Goal: Task Accomplishment & Management: Use online tool/utility

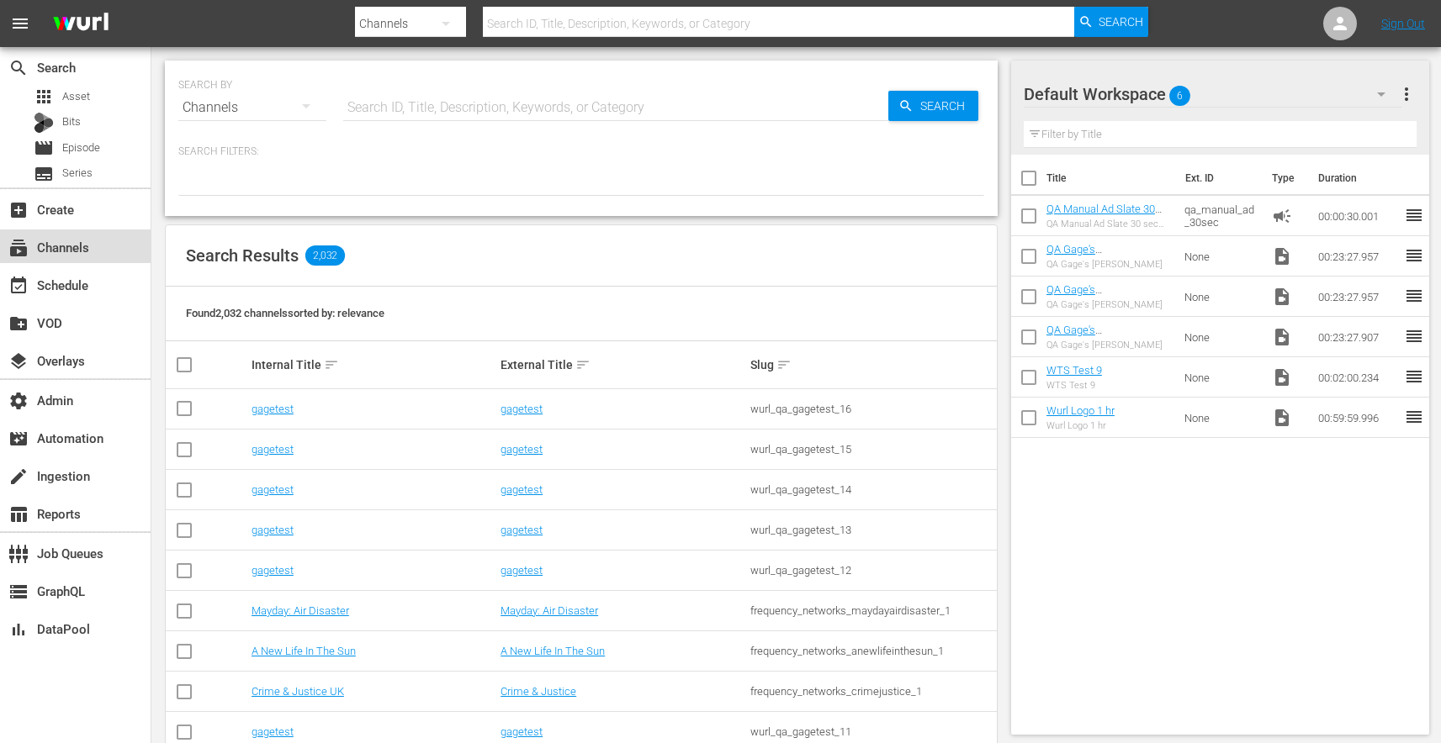
click at [77, 246] on div "subscriptions Channels" at bounding box center [47, 244] width 94 height 15
click at [55, 212] on div "add_box Create" at bounding box center [47, 206] width 94 height 15
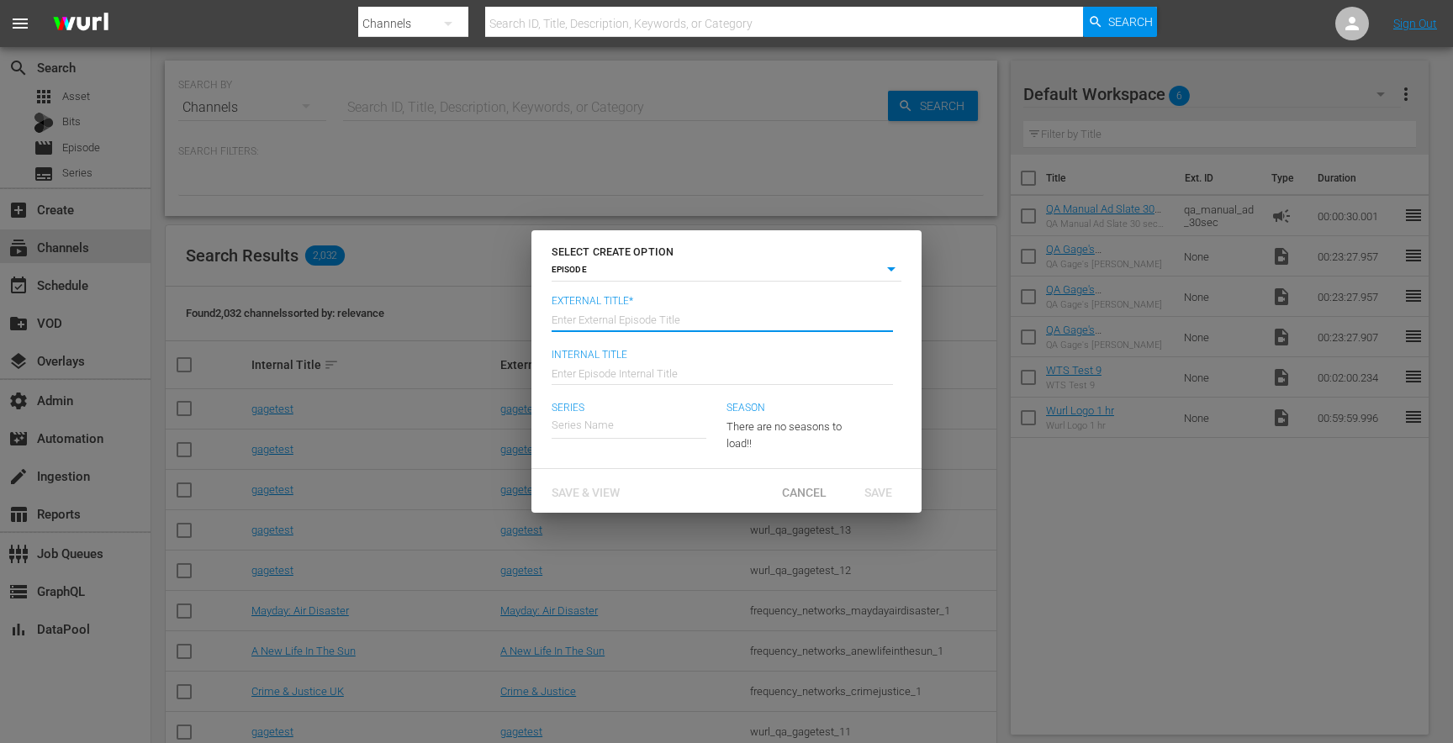
click at [595, 319] on input "text" at bounding box center [722, 319] width 341 height 40
click at [611, 270] on body "menu Search By Channels Search ID, Title, Description, Keywords, or Category Se…" at bounding box center [726, 371] width 1453 height 743
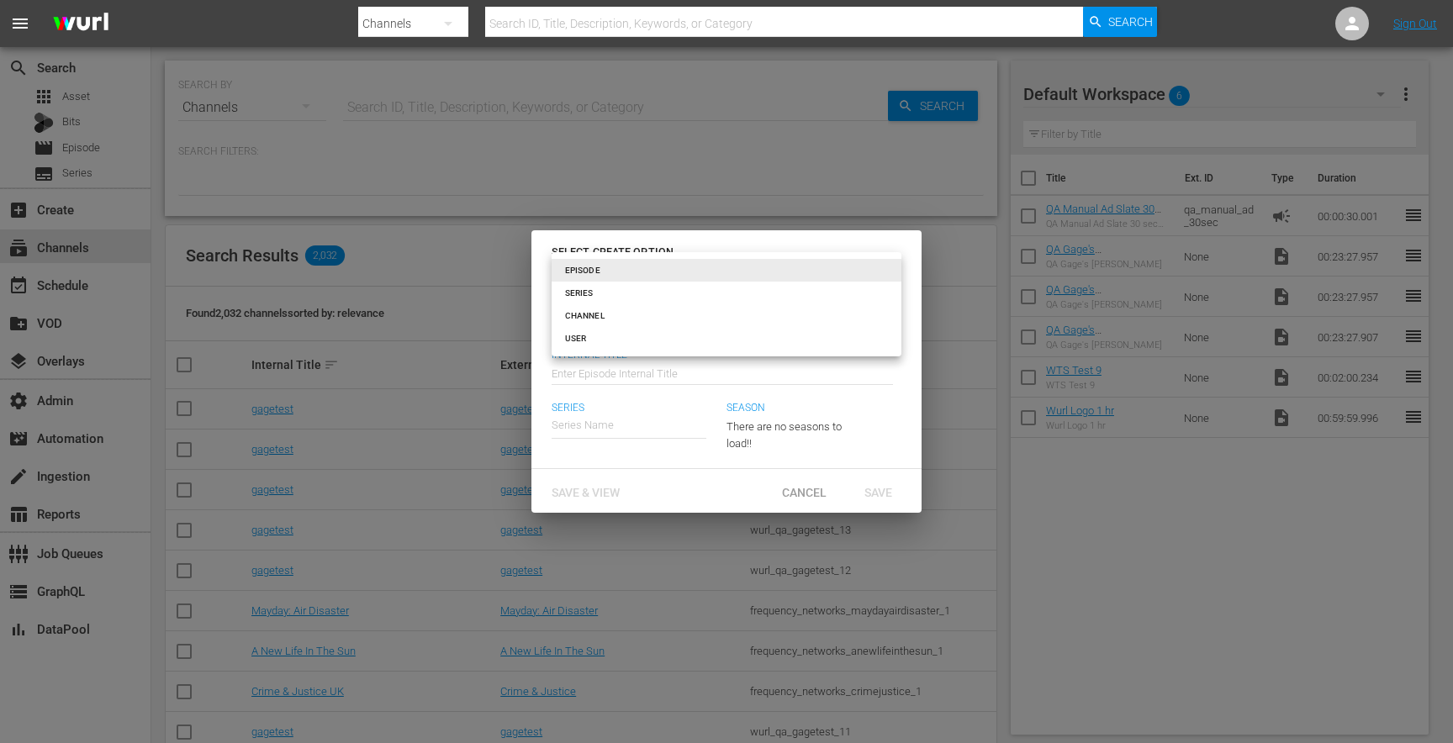
click at [601, 314] on li "CHANNEL" at bounding box center [727, 315] width 350 height 23
type input "channel"
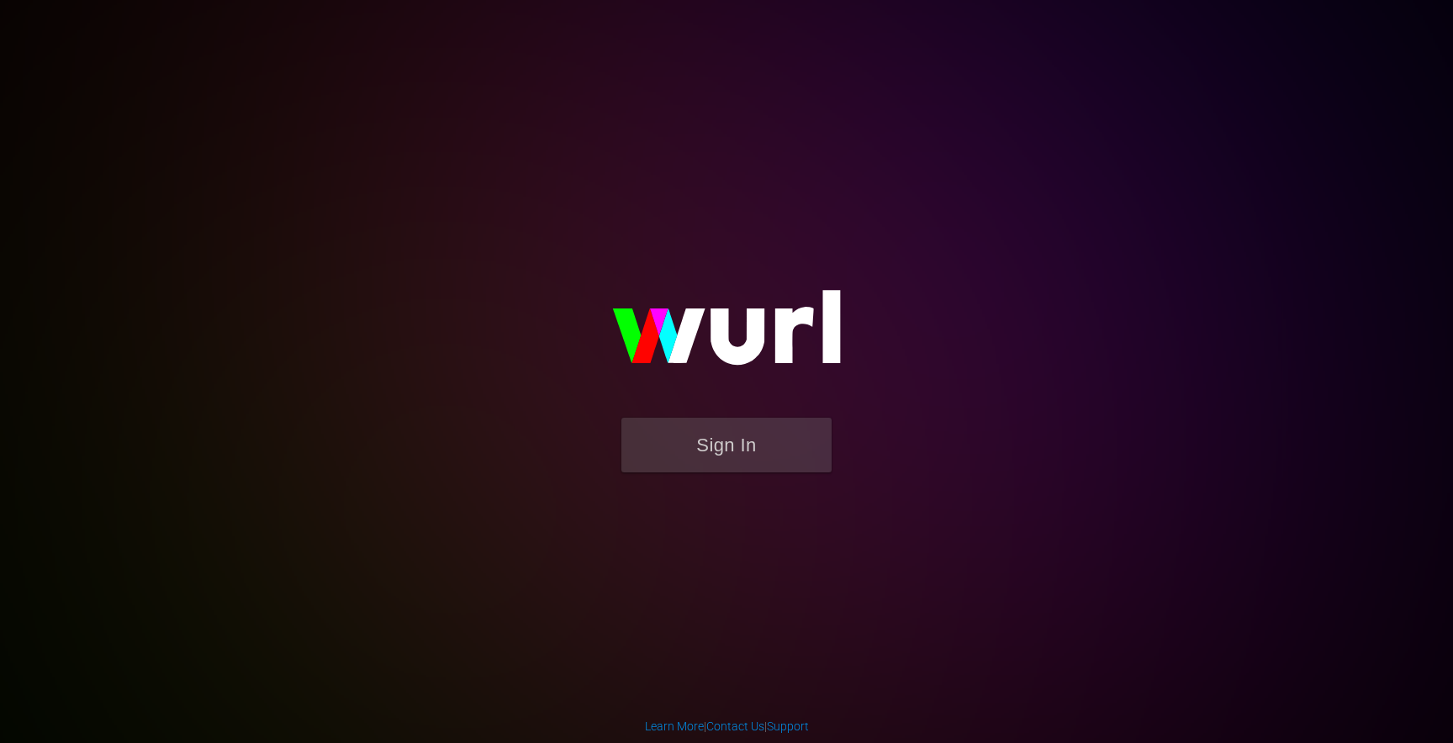
click at [717, 410] on img at bounding box center [726, 335] width 336 height 163
click at [724, 440] on button "Sign In" at bounding box center [726, 445] width 210 height 55
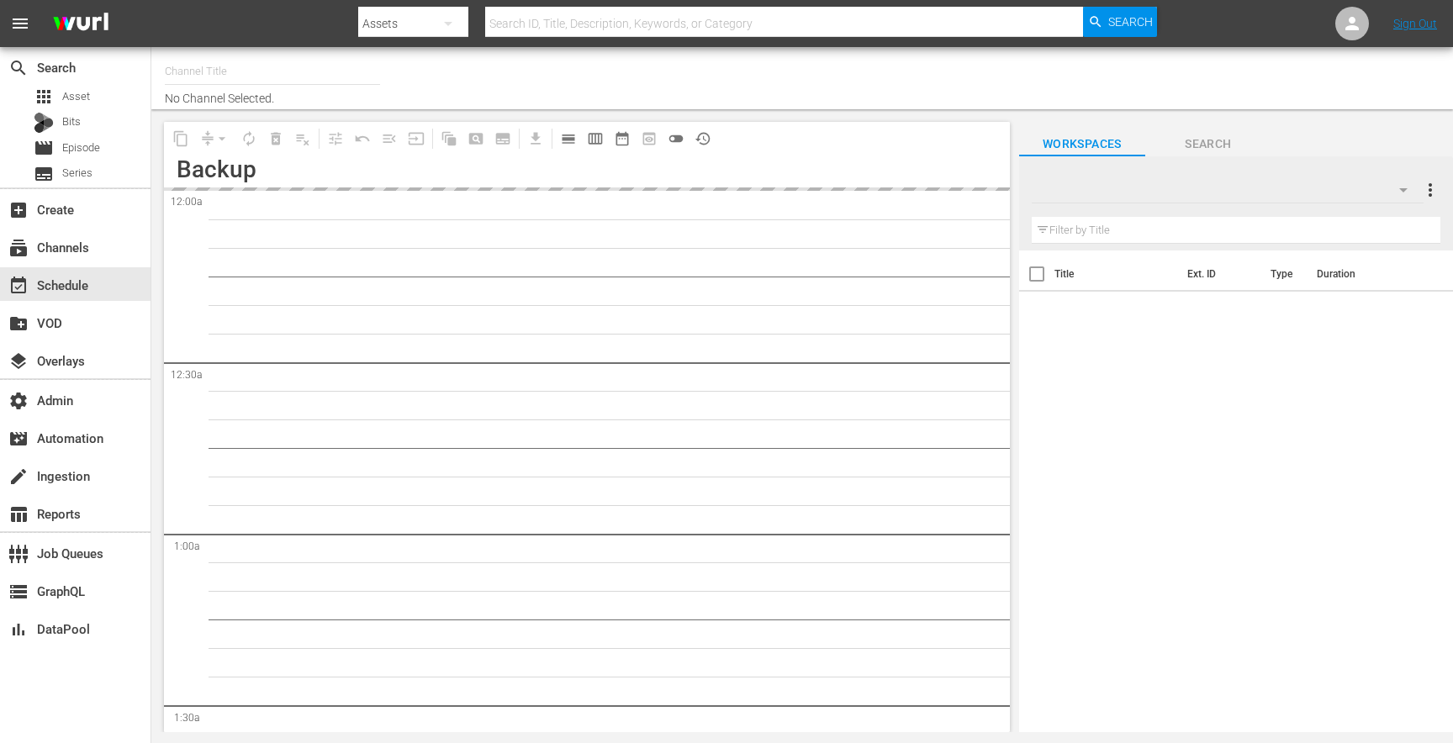
type input "gagetest (2112)"
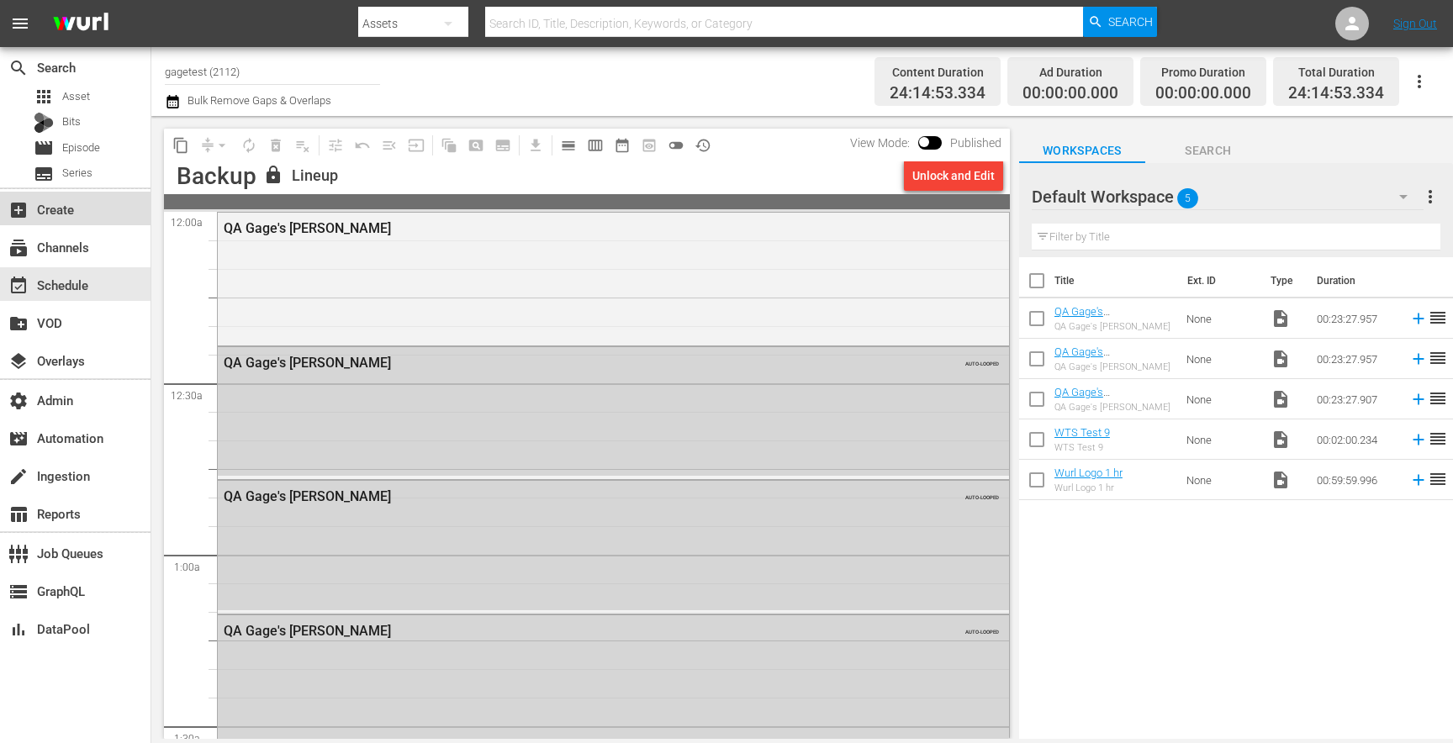
click at [58, 214] on div "add_box Create" at bounding box center [47, 206] width 94 height 15
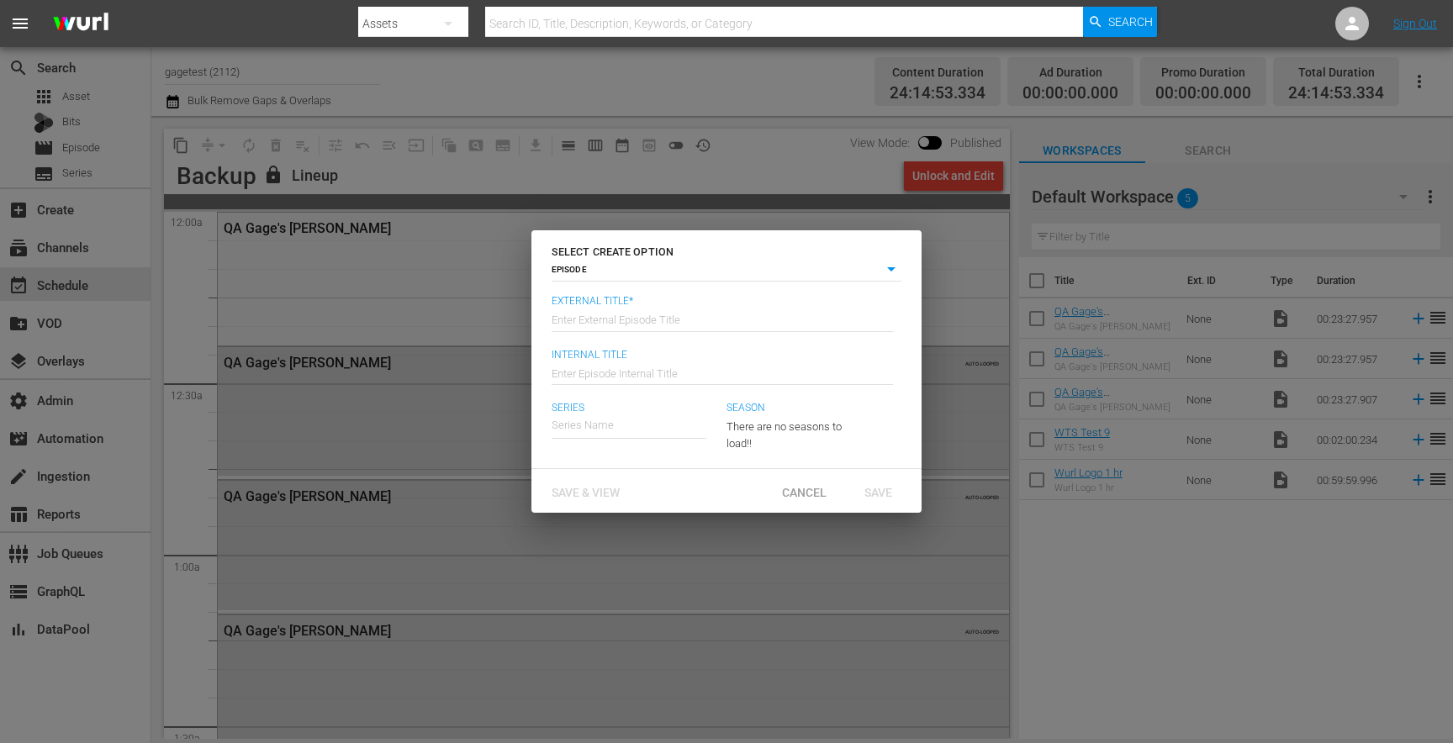
click at [586, 273] on body "menu Search By Assets Search ID, Title, Description, Keywords, or Category Sear…" at bounding box center [726, 371] width 1453 height 743
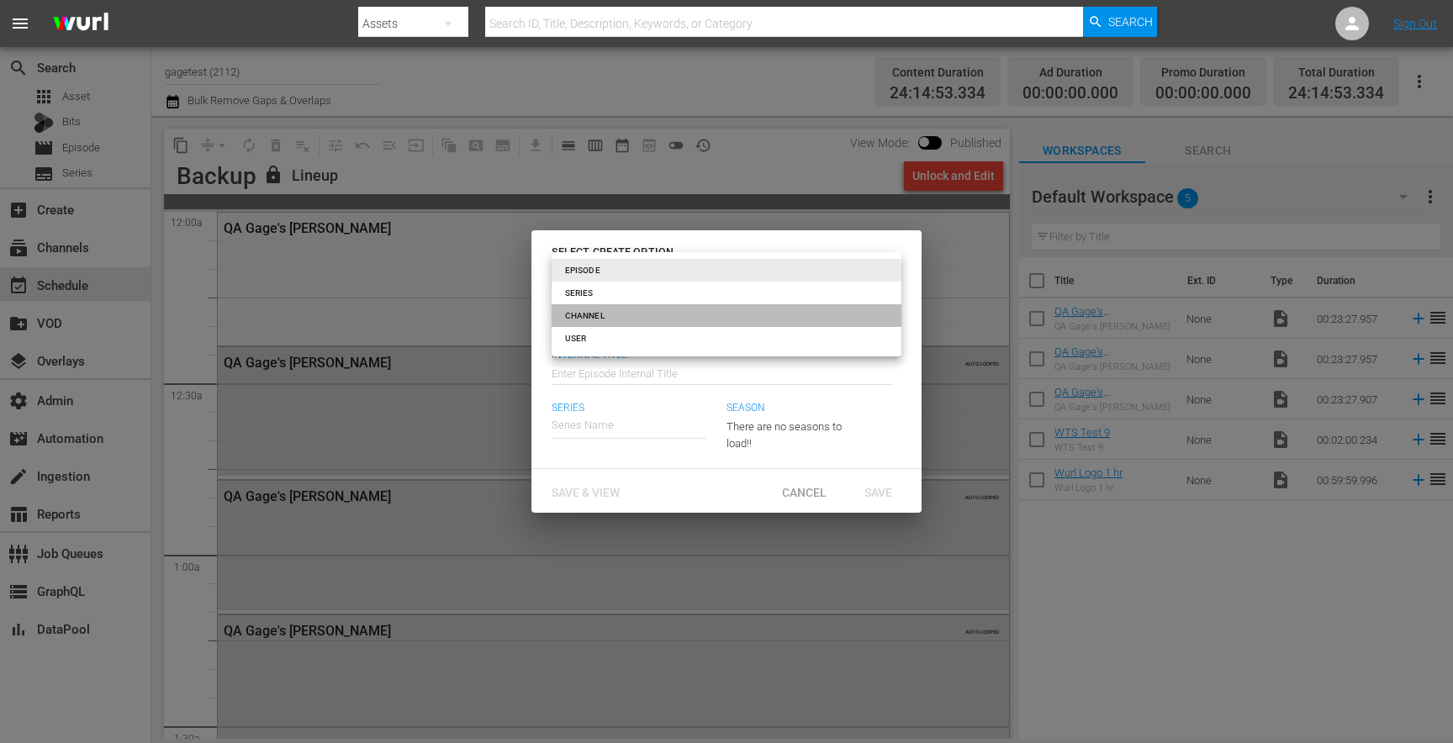
click at [589, 307] on li "CHANNEL" at bounding box center [727, 315] width 350 height 23
type input "channel"
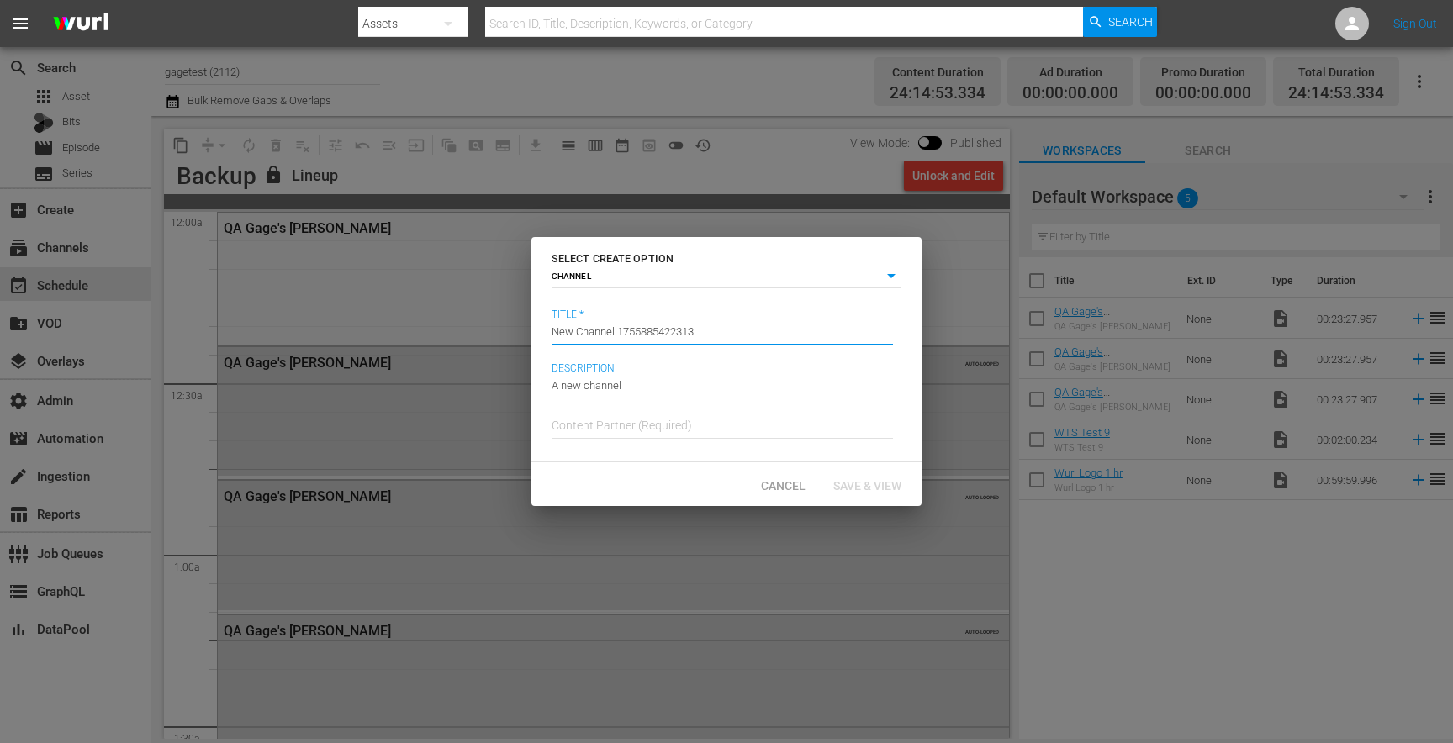
drag, startPoint x: 718, startPoint y: 341, endPoint x: 541, endPoint y: 324, distance: 178.2
click at [541, 324] on div "Title * Channel Title New Channel 1755885422313 Description Description A new c…" at bounding box center [726, 382] width 390 height 161
type input "gagetest"
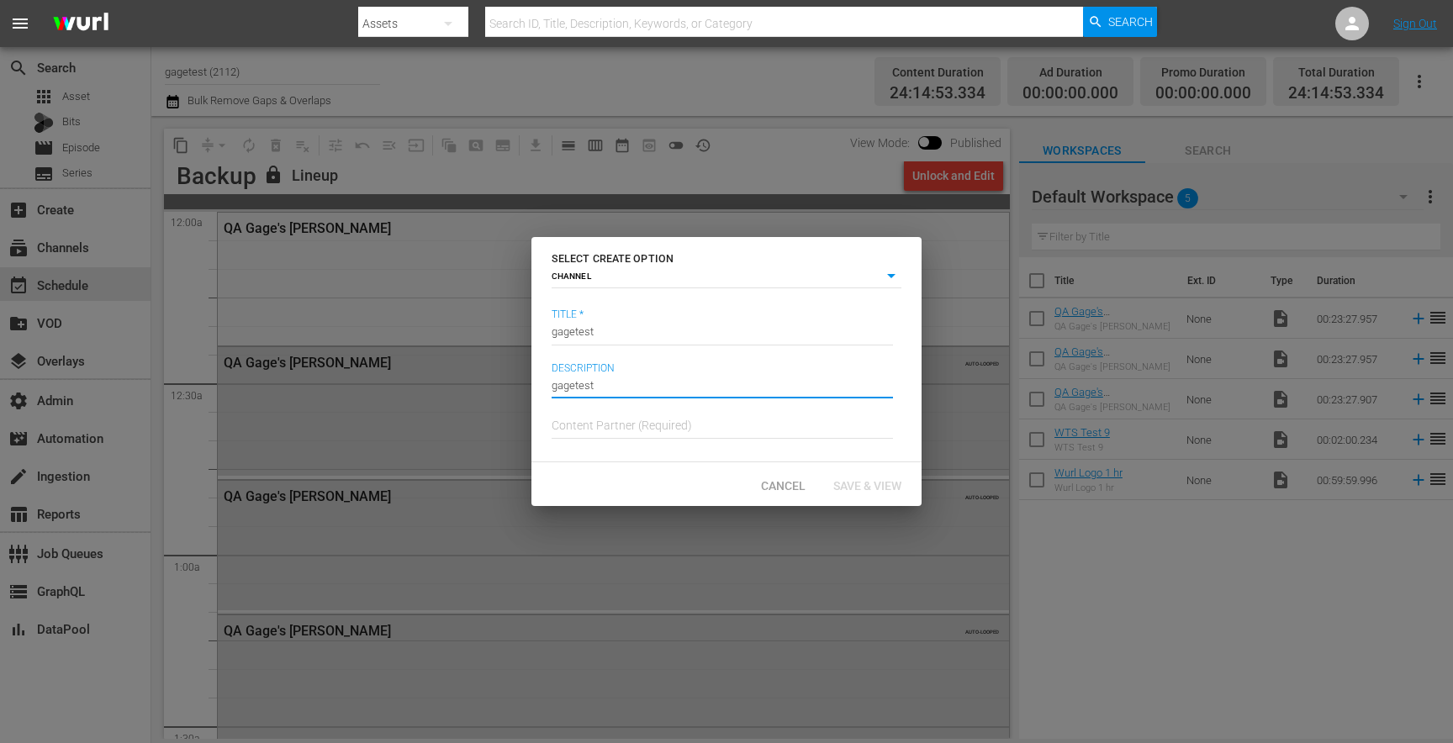
type input "gagetest"
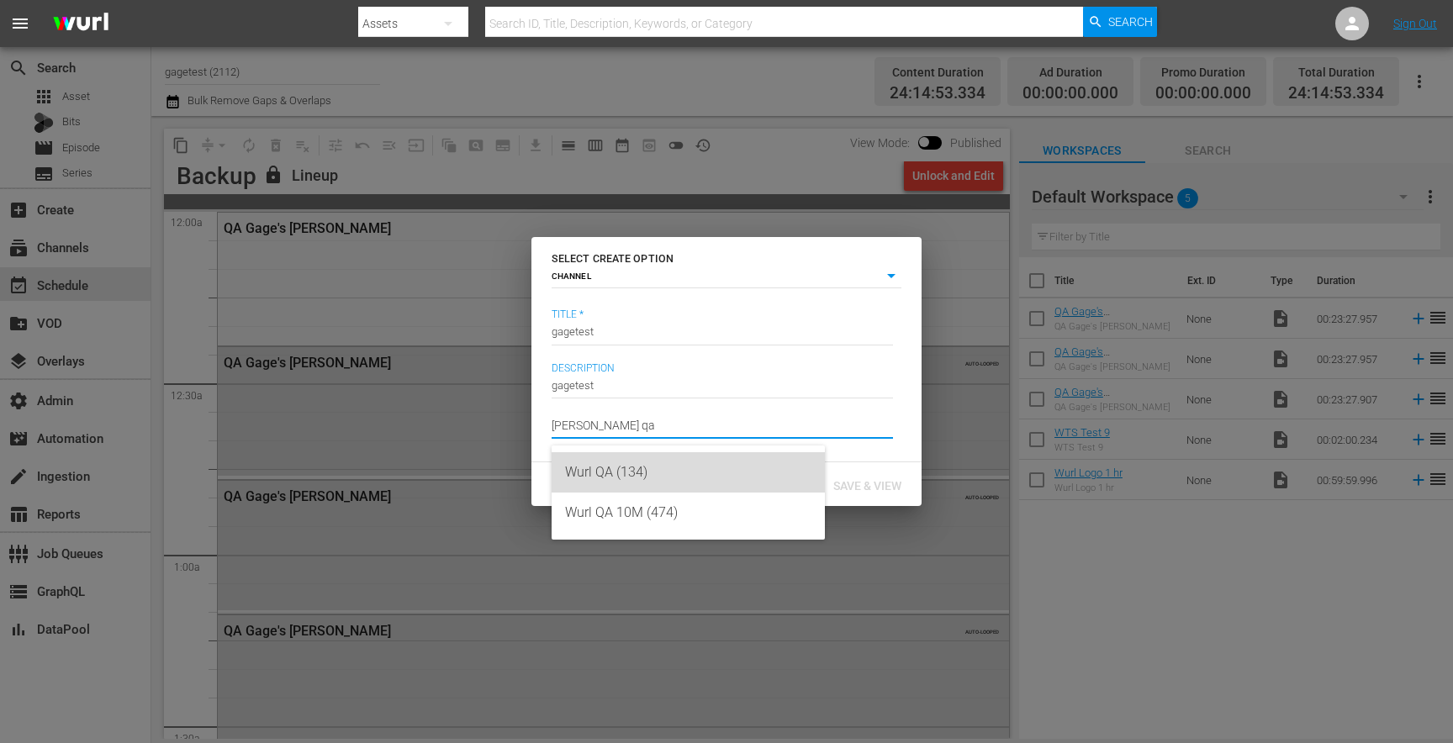
click at [636, 477] on div "Wurl QA (134)" at bounding box center [688, 472] width 246 height 40
type input "Wurl QA (134)"
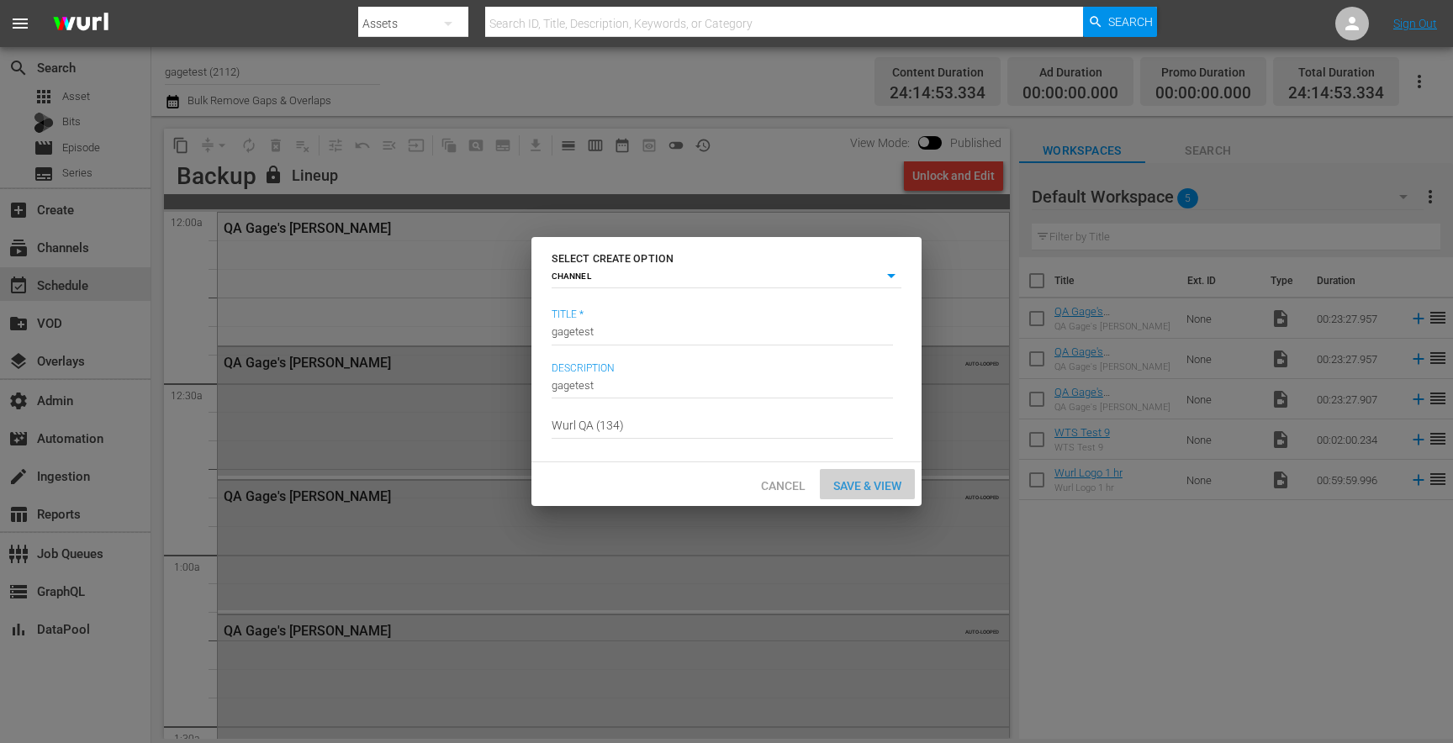
click at [861, 488] on span "Save & View" at bounding box center [867, 485] width 95 height 13
type input "episode"
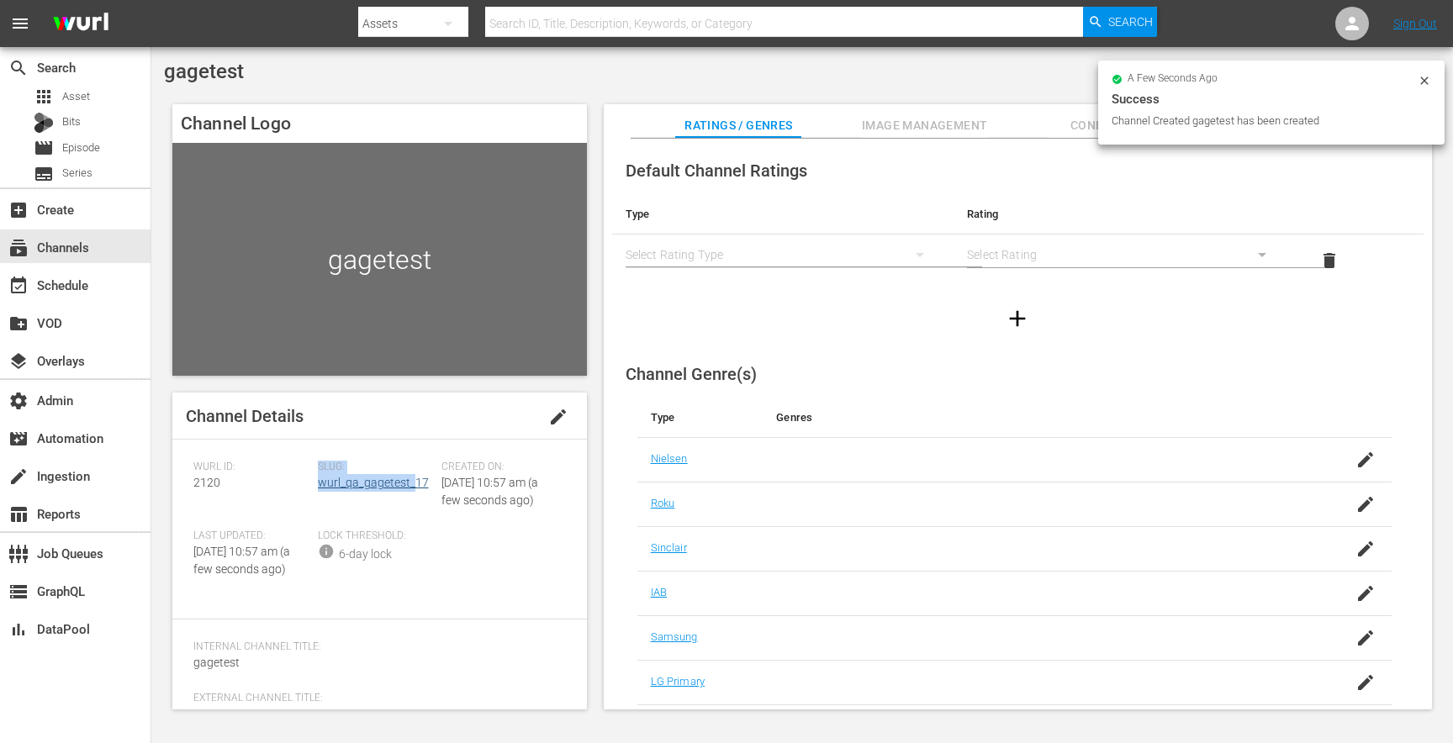
drag, startPoint x: 306, startPoint y: 483, endPoint x: 410, endPoint y: 483, distance: 103.4
click at [409, 482] on div "Wurl ID: 2120 Slug: wurl_qa_gagetest_17 Created On: Fri August 22nd 2025 @ 10:5…" at bounding box center [379, 530] width 373 height 138
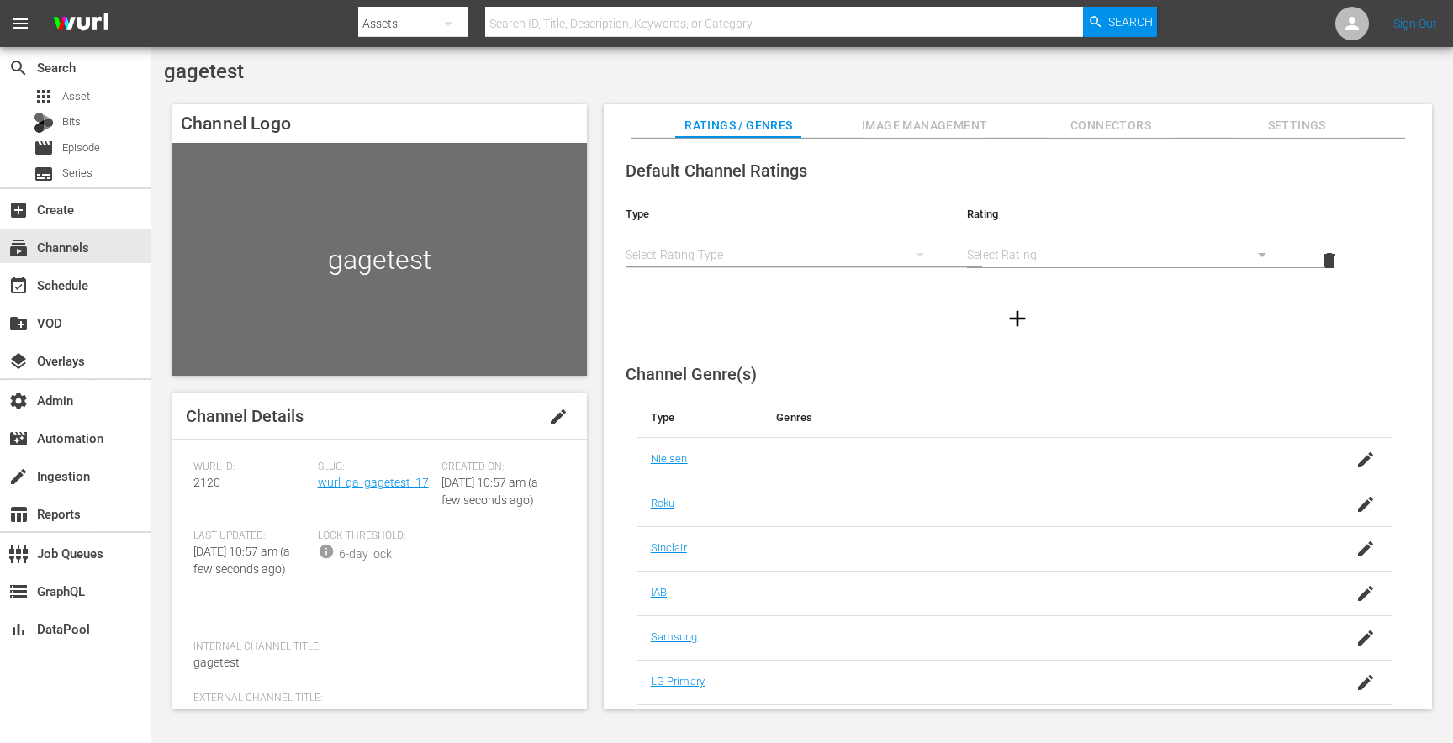
click at [414, 509] on div "Slug: wurl_qa_gagetest_17" at bounding box center [380, 495] width 124 height 69
drag, startPoint x: 431, startPoint y: 484, endPoint x: 318, endPoint y: 488, distance: 113.6
click at [318, 488] on div "Slug: wurl_qa_gagetest_17" at bounding box center [380, 495] width 124 height 69
copy link "wurl_qa_gagetest_17"
